Goal: Task Accomplishment & Management: Complete application form

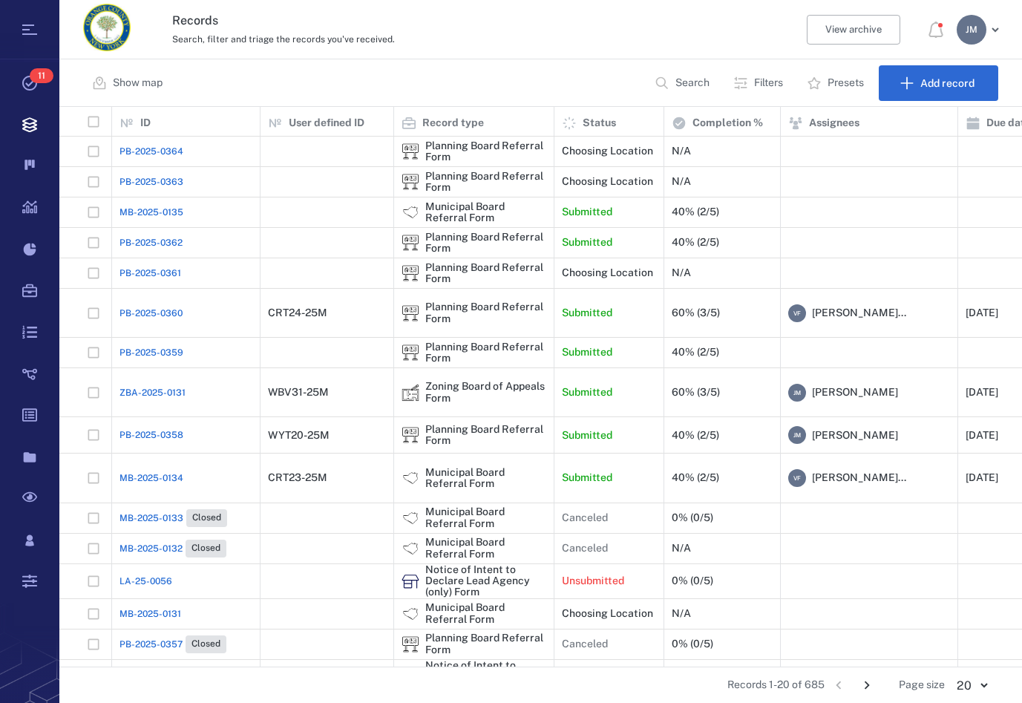
click at [582, 76] on div "Show map Search Filters Presets Add record" at bounding box center [540, 83] width 963 height 48
click at [767, 85] on p "Filters" at bounding box center [768, 83] width 29 height 15
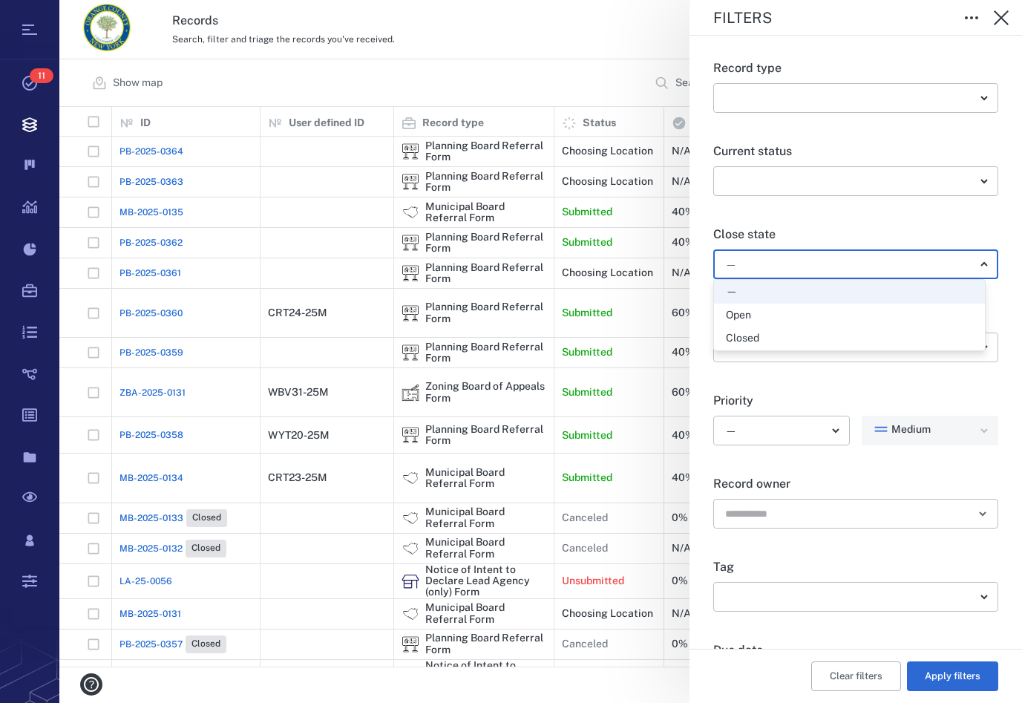
click at [776, 270] on body "Tasks 11 Records Boards Dashboard Reports Record types Guide steps Rules Form b…" at bounding box center [511, 351] width 1022 height 703
click at [747, 315] on div "Open" at bounding box center [738, 315] width 25 height 15
type input "*****"
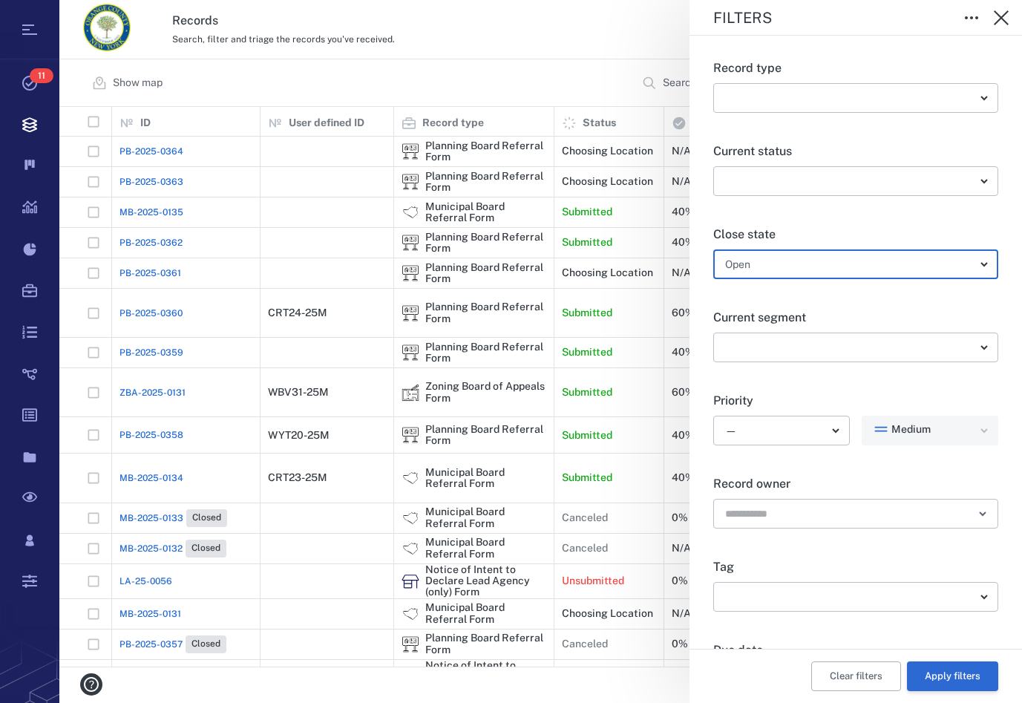
click at [958, 676] on button "Apply filters" at bounding box center [952, 677] width 91 height 30
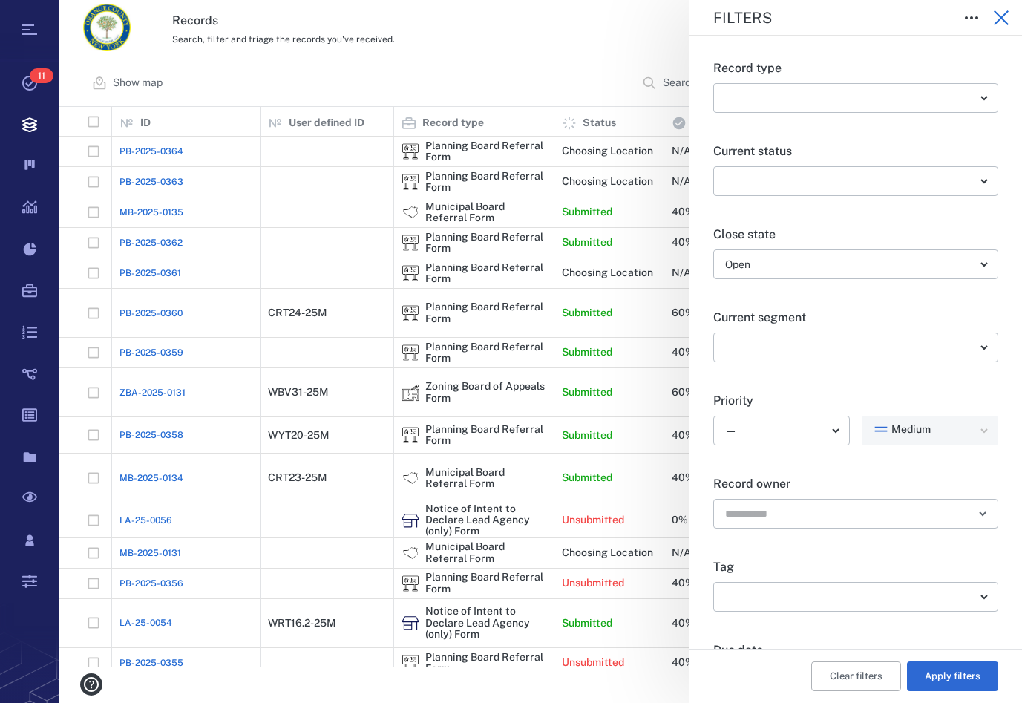
click at [1004, 15] on icon "button" at bounding box center [1001, 17] width 15 height 15
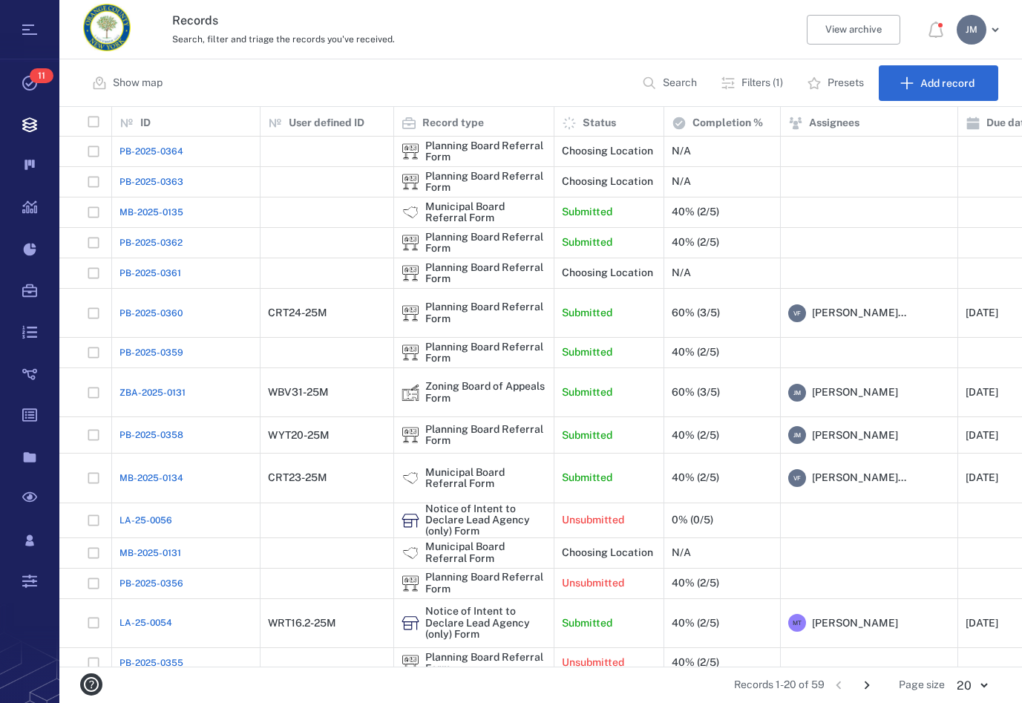
click at [681, 84] on p "Search" at bounding box center [680, 83] width 34 height 15
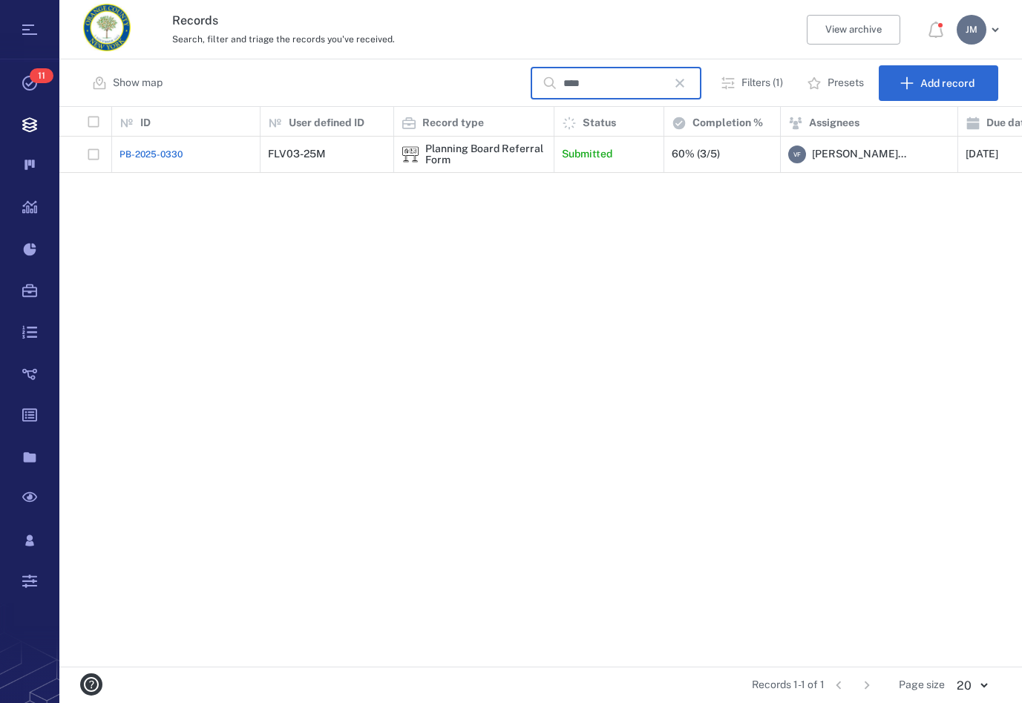
type input "****"
click at [447, 148] on div "Planning Board Referral Form" at bounding box center [474, 155] width 145 height 30
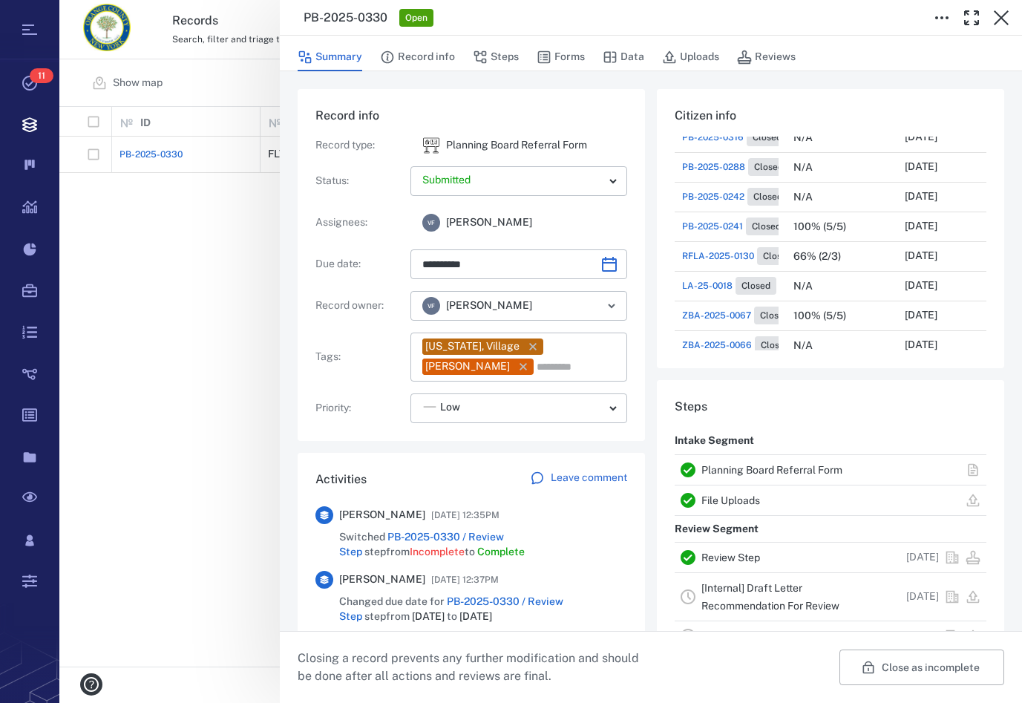
scroll to position [254, 0]
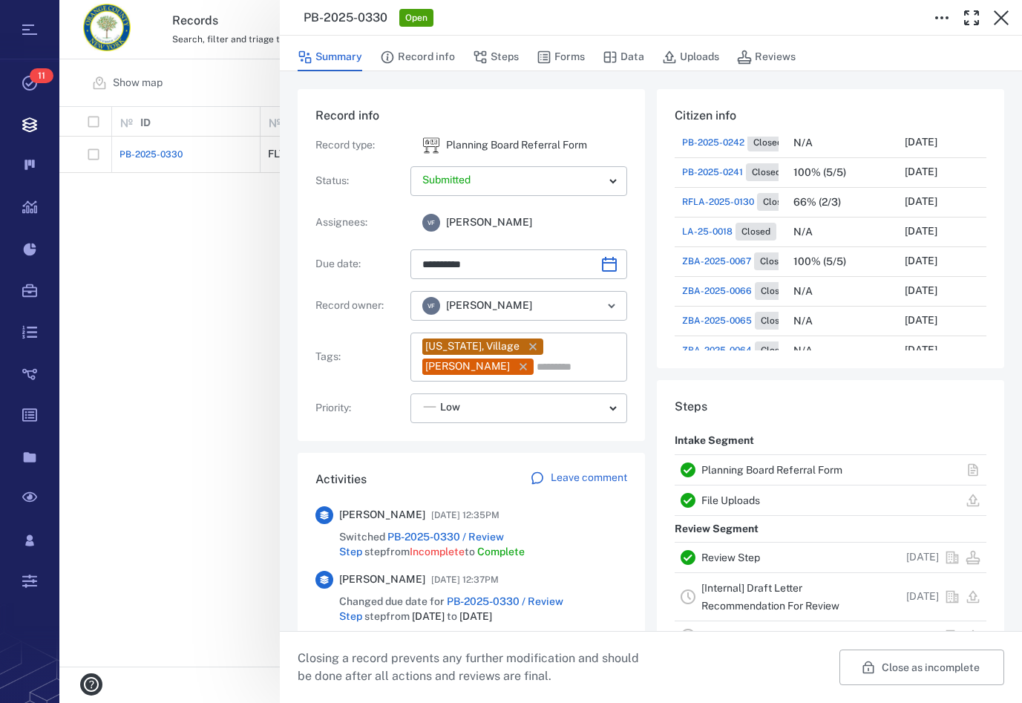
click at [803, 472] on link "Planning Board Referral Form" at bounding box center [772, 470] width 141 height 12
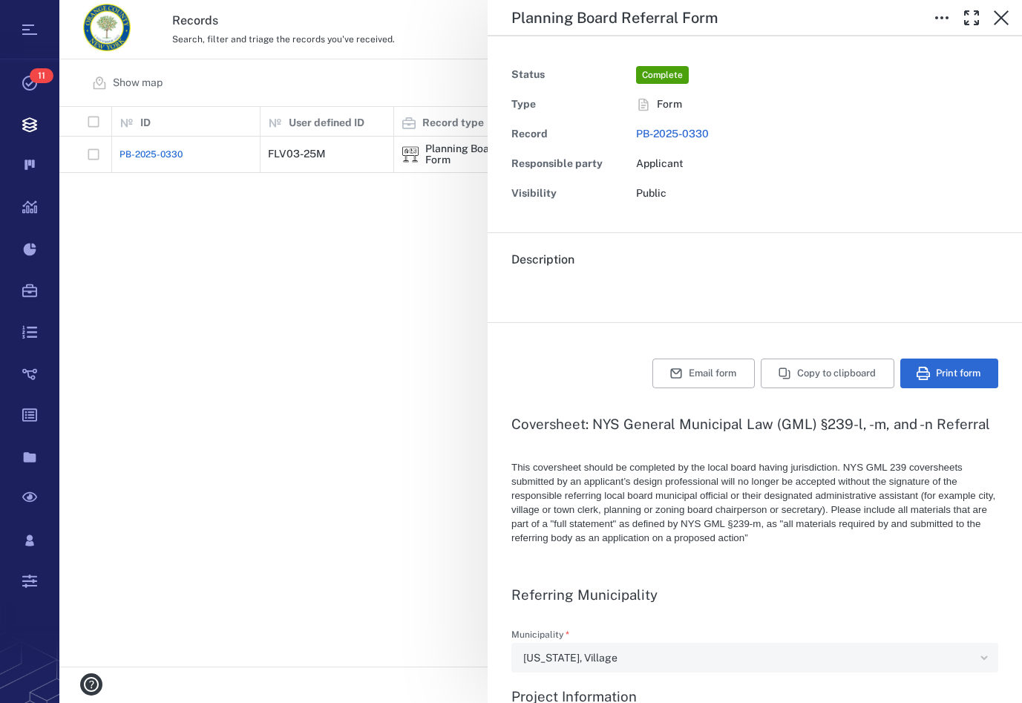
type textarea "*"
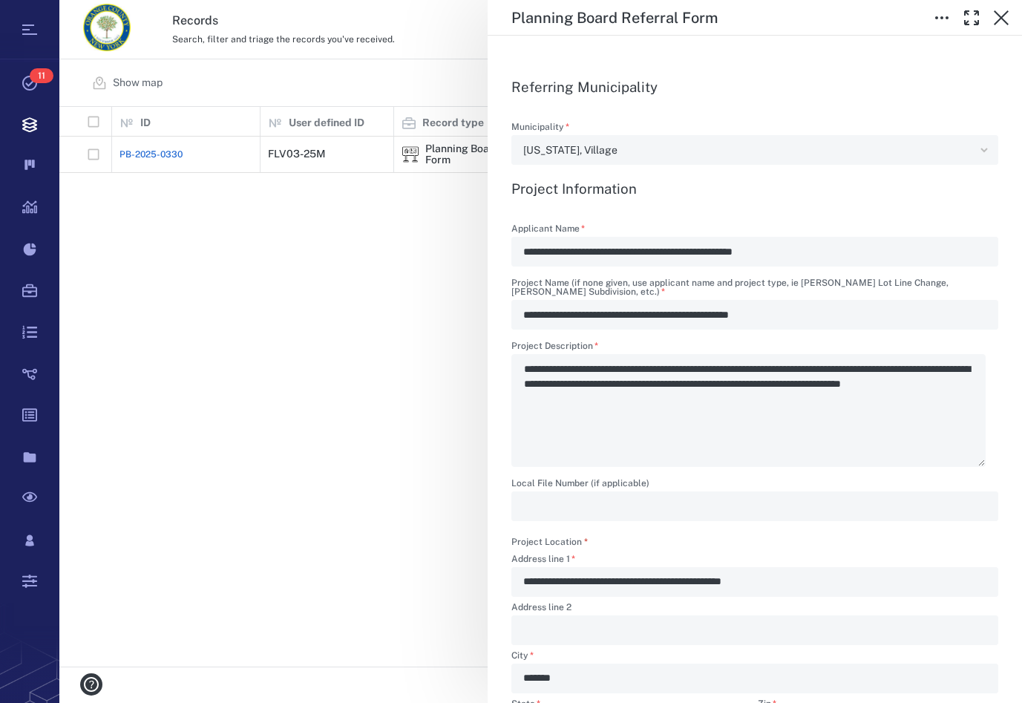
scroll to position [846, 0]
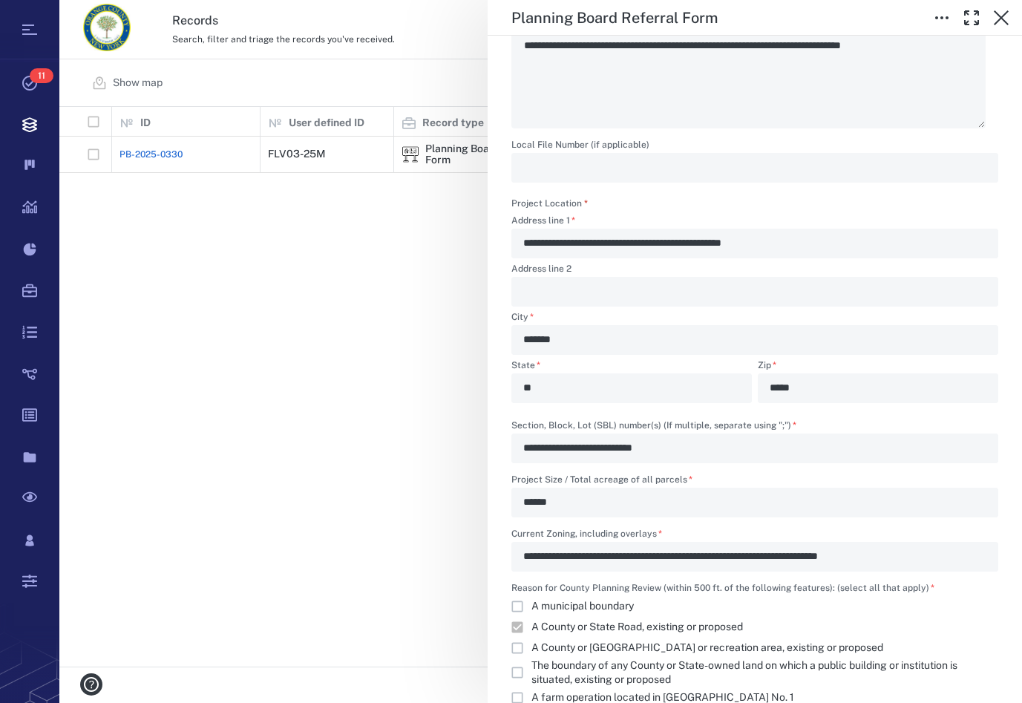
click at [282, 327] on div "**********" at bounding box center [540, 351] width 963 height 703
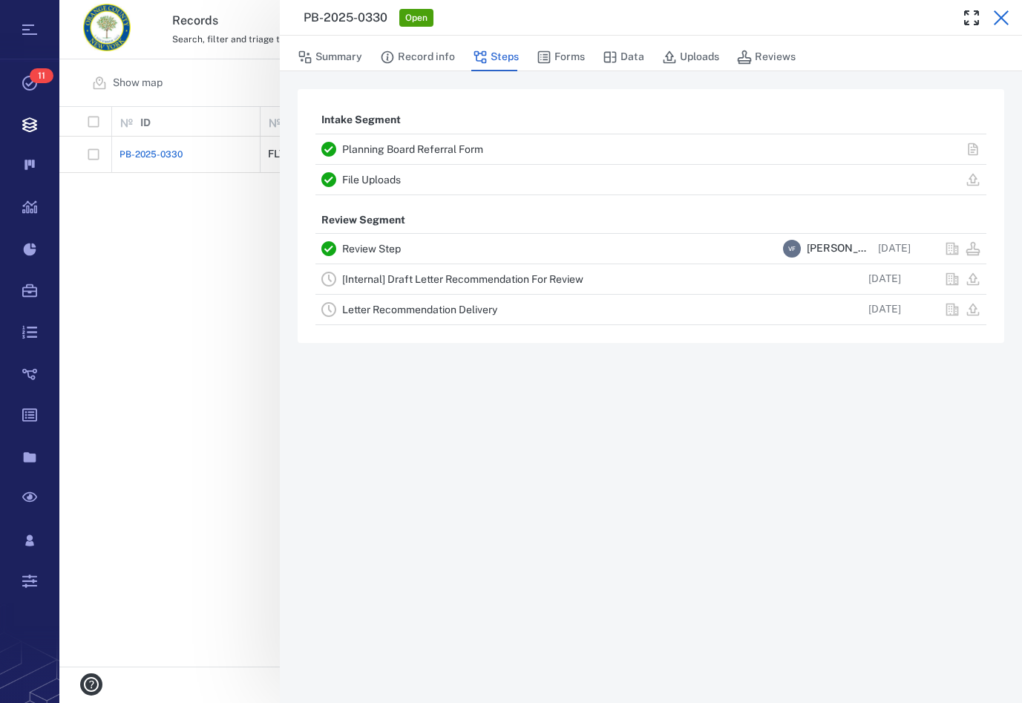
click at [999, 19] on icon "button" at bounding box center [1002, 18] width 18 height 18
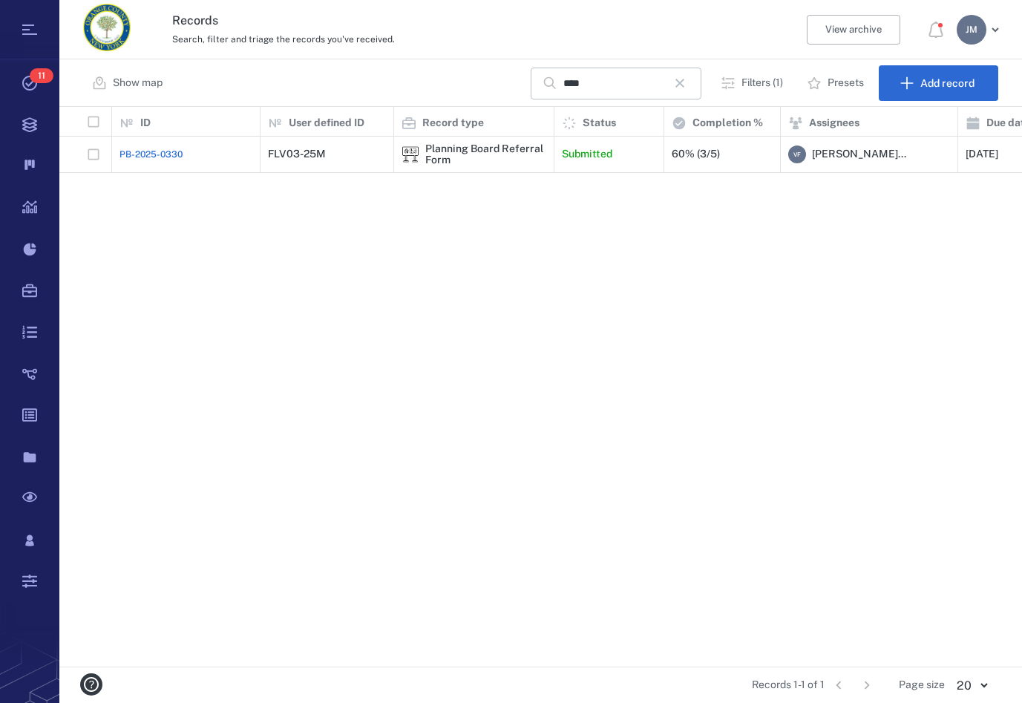
click at [967, 39] on div "[PERSON_NAME]" at bounding box center [972, 30] width 30 height 30
click at [921, 133] on li "Log out" at bounding box center [925, 129] width 158 height 36
